Goal: Complete application form

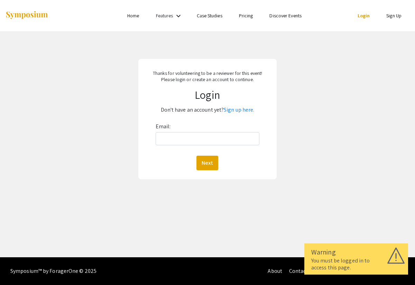
click at [243, 180] on div "Thanks for volunteering to be a reviewer for this event! Please login or create…" at bounding box center [208, 118] width 426 height 175
click at [180, 140] on input "Email:" at bounding box center [208, 138] width 104 height 13
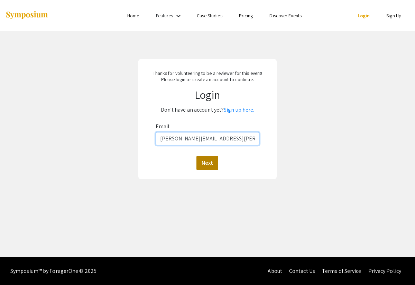
type input "[PERSON_NAME][EMAIL_ADDRESS][PERSON_NAME][DOMAIN_NAME]"
click at [202, 164] on button "Next" at bounding box center [208, 162] width 22 height 15
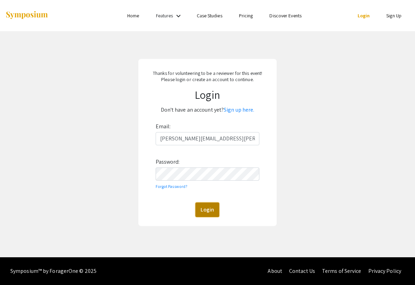
click at [205, 206] on button "Login" at bounding box center [208, 209] width 24 height 15
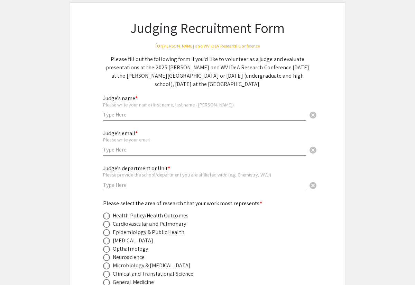
scroll to position [38, 0]
